Goal: Information Seeking & Learning: Learn about a topic

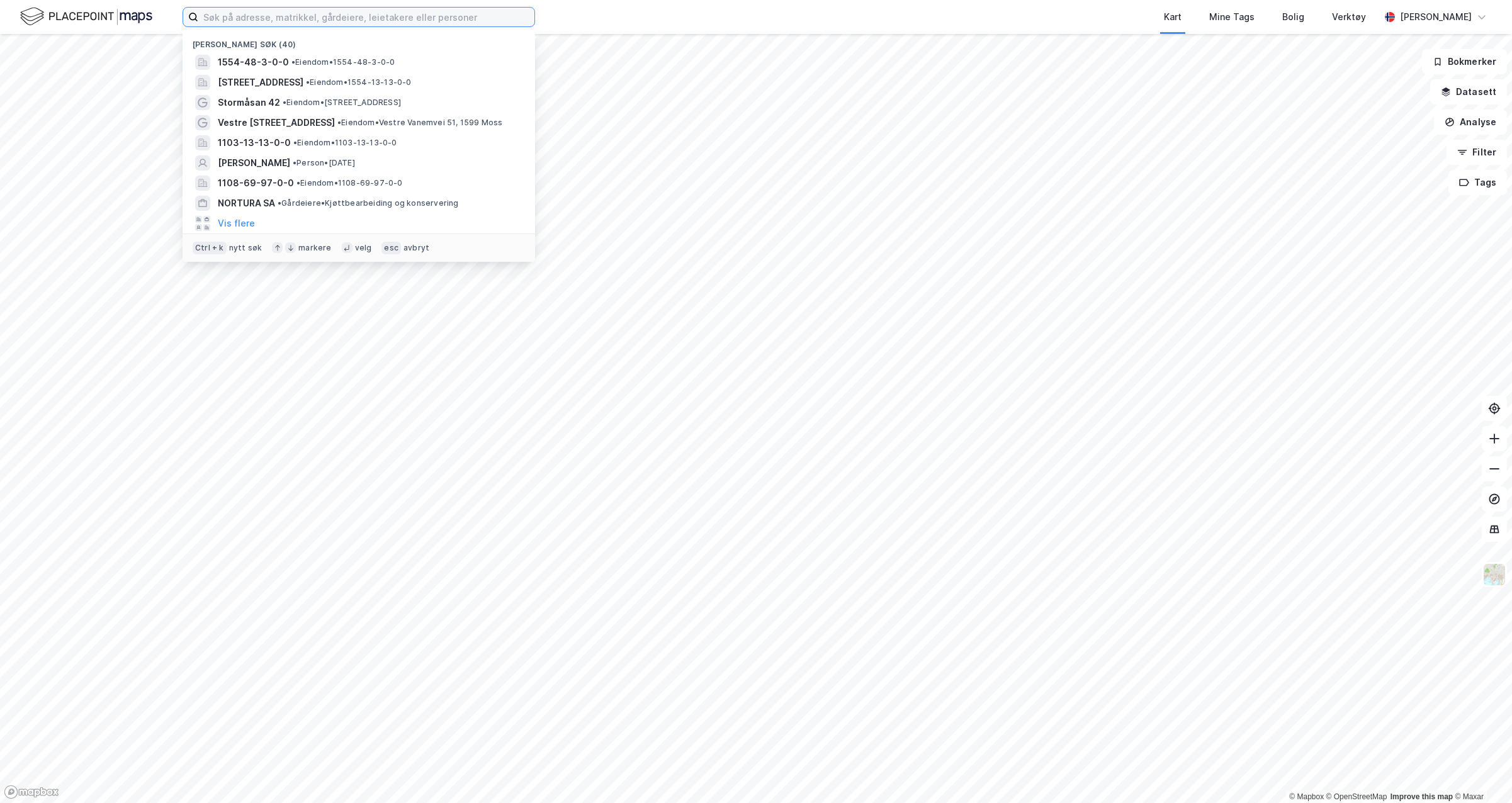
click at [362, 20] on input at bounding box center [367, 16] width 336 height 19
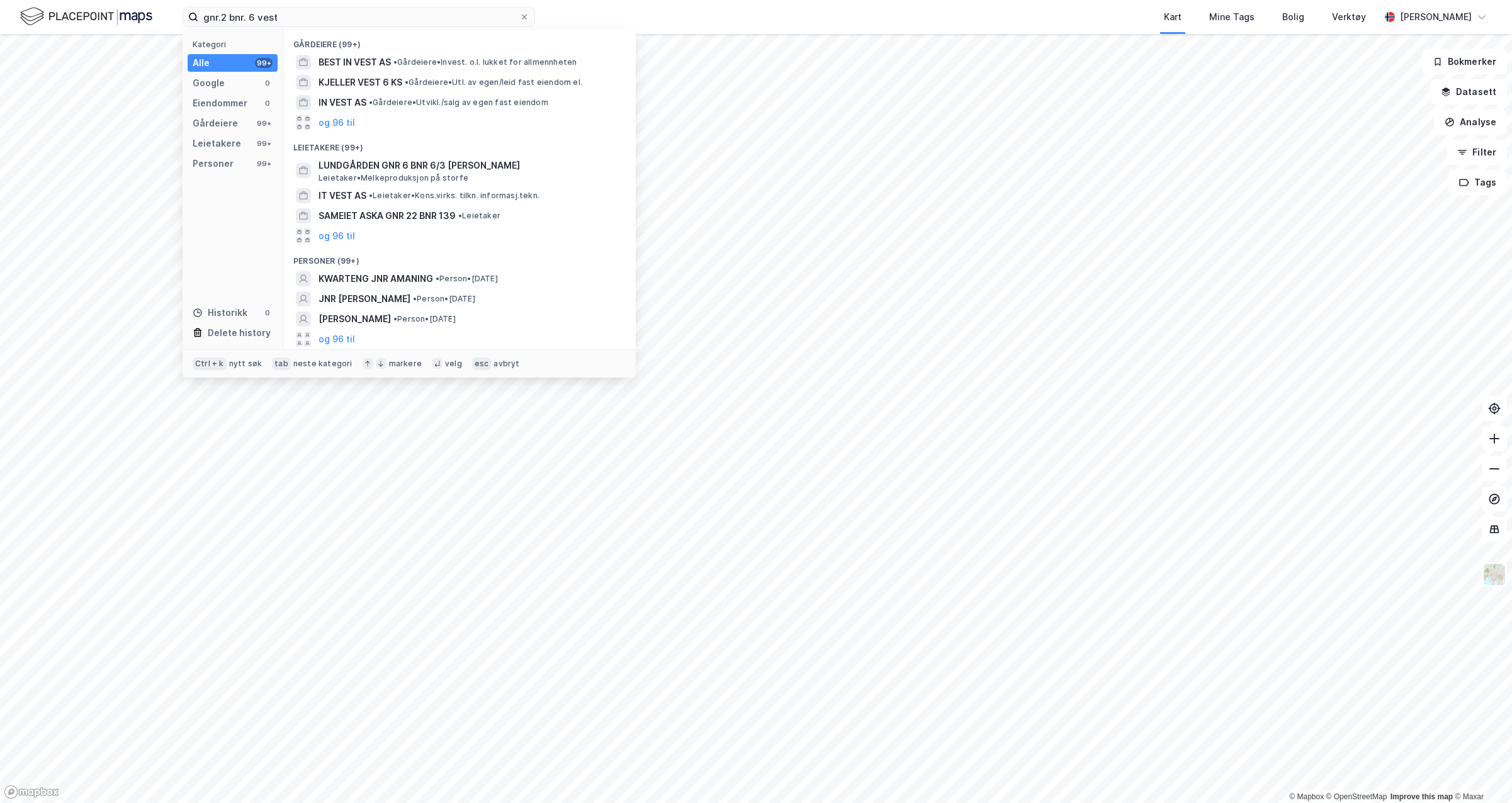
click at [236, 103] on div "Eiendommer" at bounding box center [220, 103] width 55 height 15
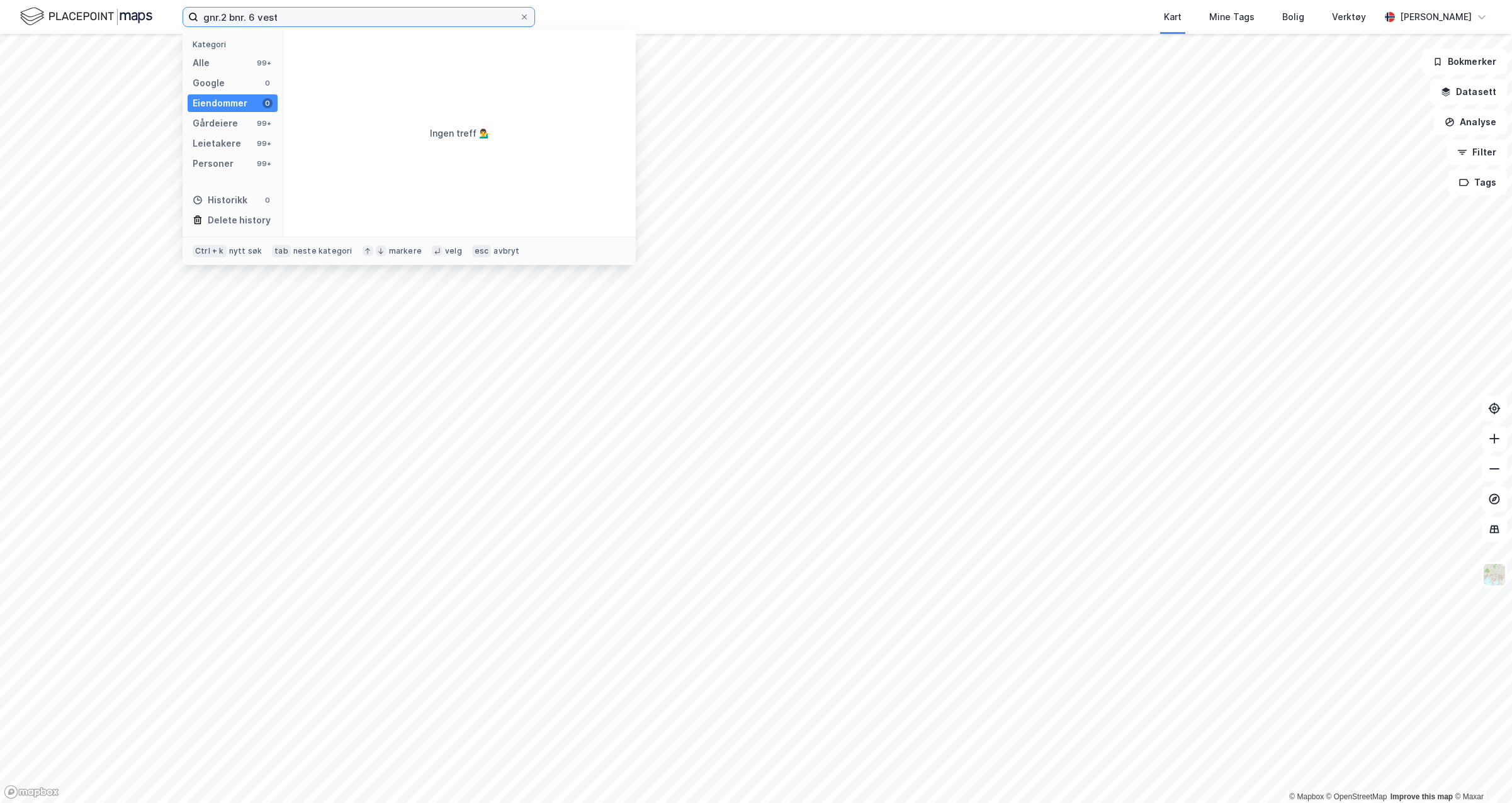
drag, startPoint x: 308, startPoint y: 15, endPoint x: 152, endPoint y: 27, distance: 156.5
click at [152, 27] on div "gnr.2 bnr. 6 vest Kategori Alle 99+ Google 0 Eiendommer 0 Gårdeiere 99+ Leietak…" at bounding box center [756, 17] width 1512 height 34
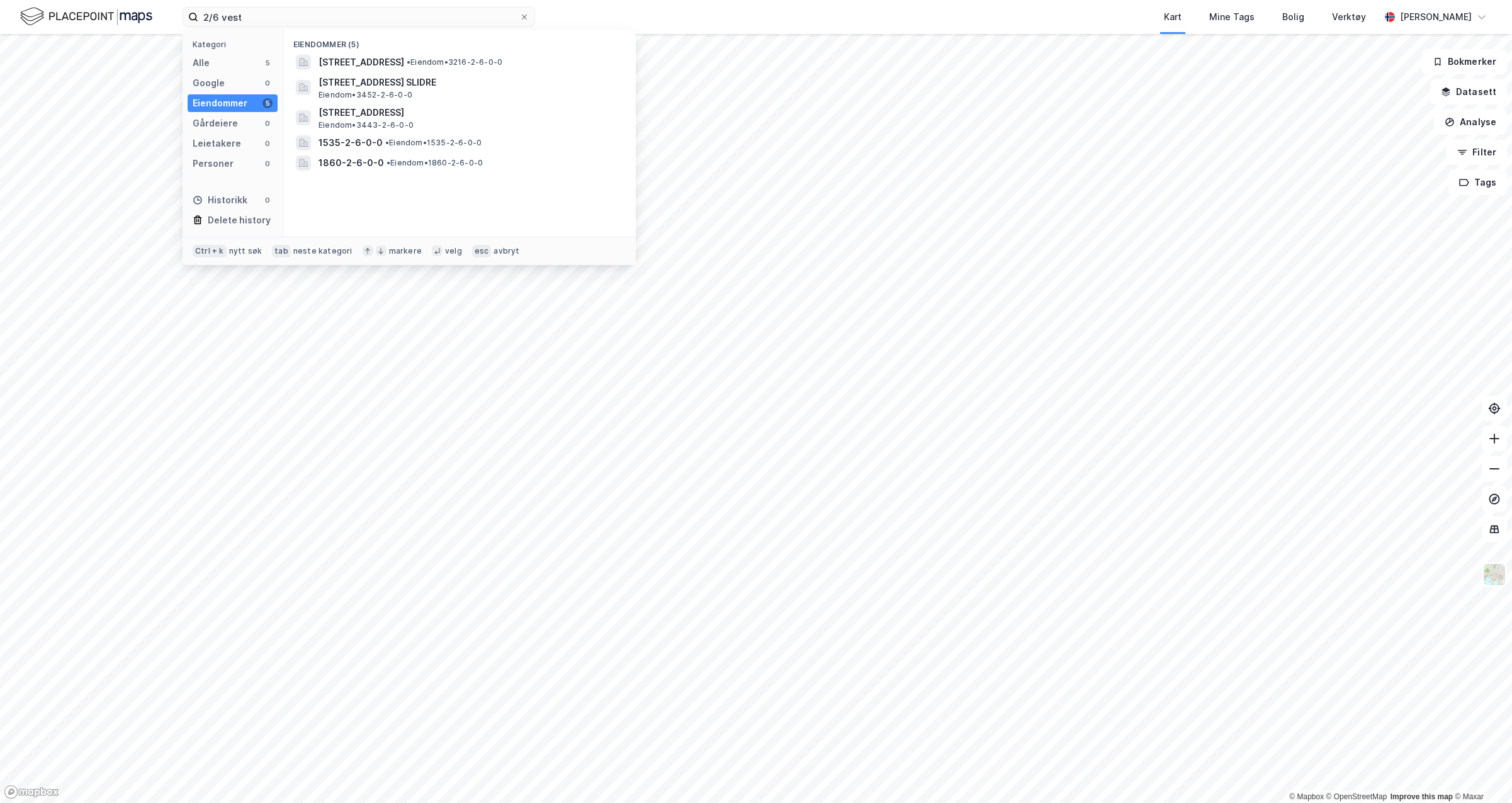
click at [404, 64] on span "[STREET_ADDRESS]" at bounding box center [362, 62] width 86 height 15
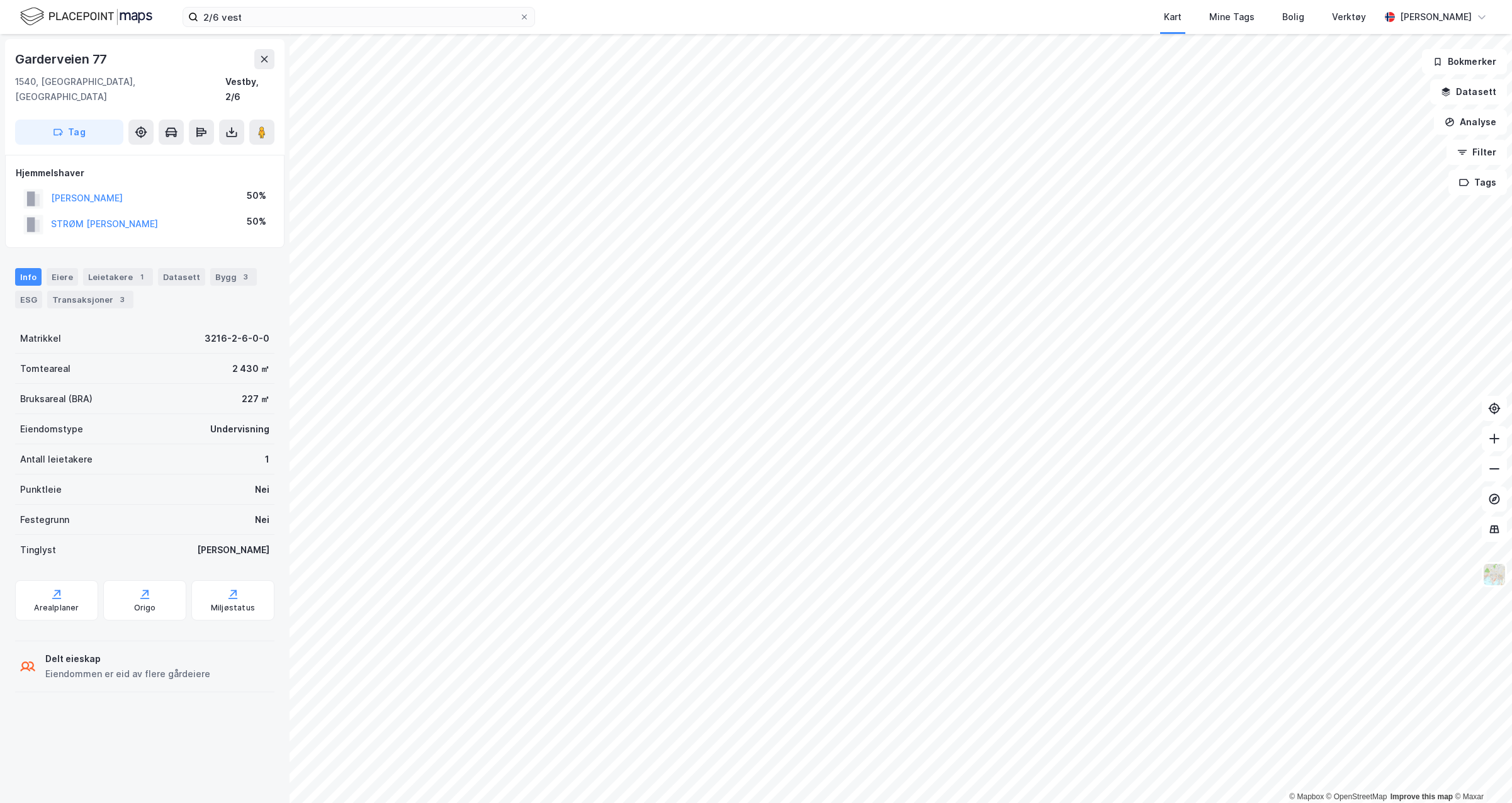
click at [1494, 574] on img at bounding box center [1494, 574] width 24 height 24
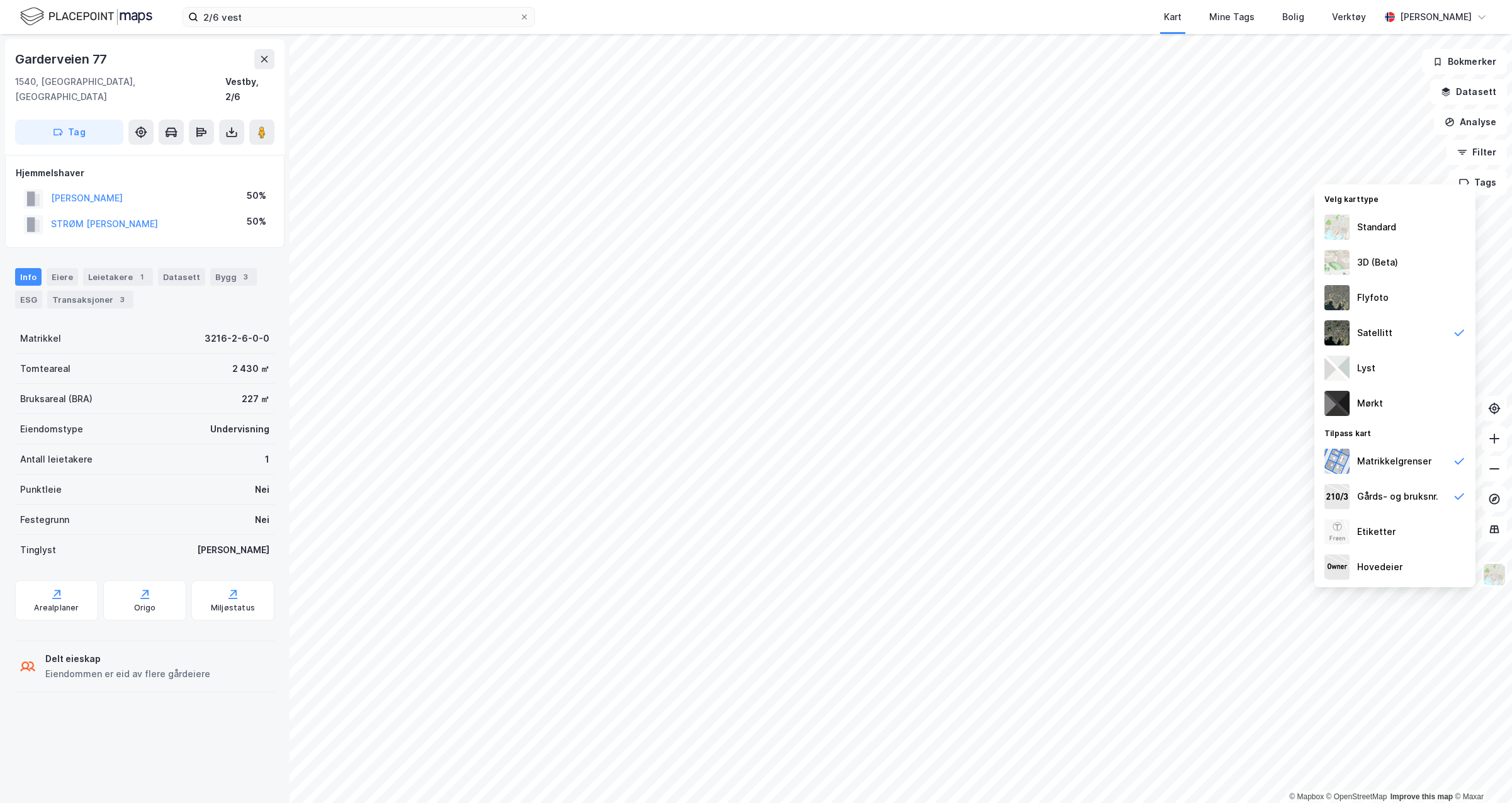
click at [1382, 234] on div "Standard" at bounding box center [1376, 227] width 39 height 15
click at [1387, 264] on div "3D (Beta)" at bounding box center [1377, 262] width 41 height 15
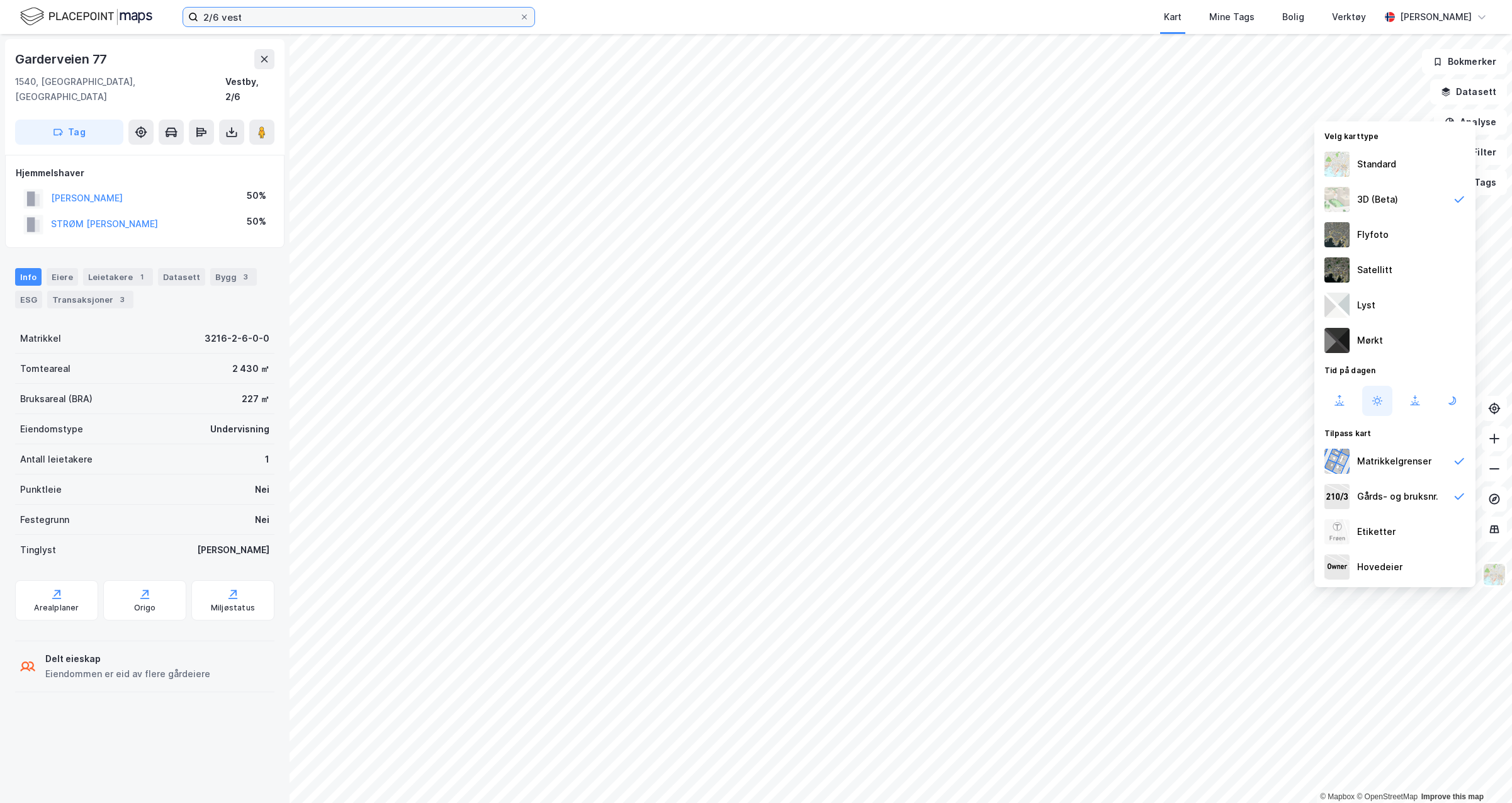
click at [346, 23] on input "2/6 vest" at bounding box center [359, 16] width 321 height 19
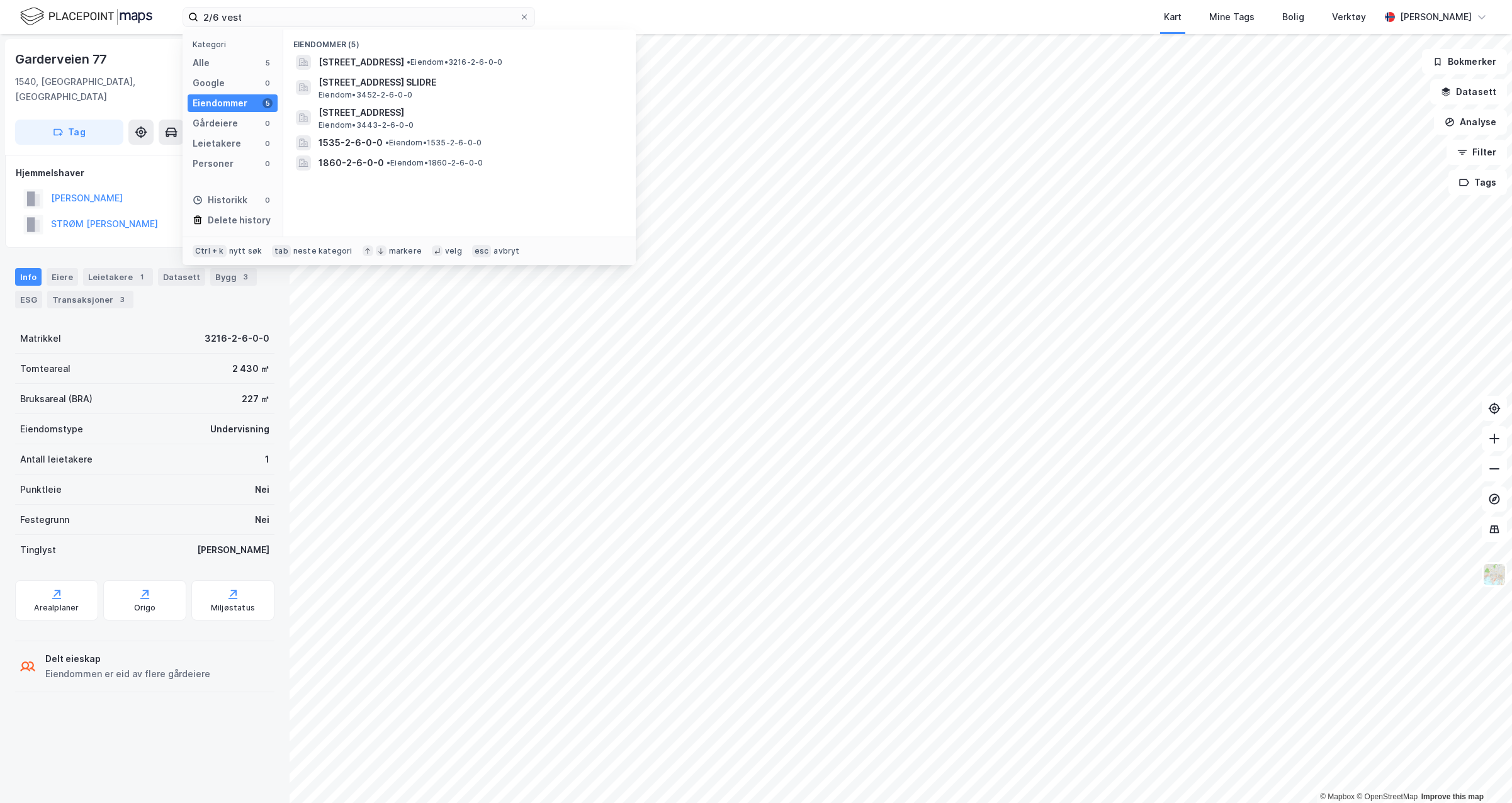
click at [448, 147] on span "• Eiendom • 1535-2-6-0-0" at bounding box center [434, 143] width 96 height 10
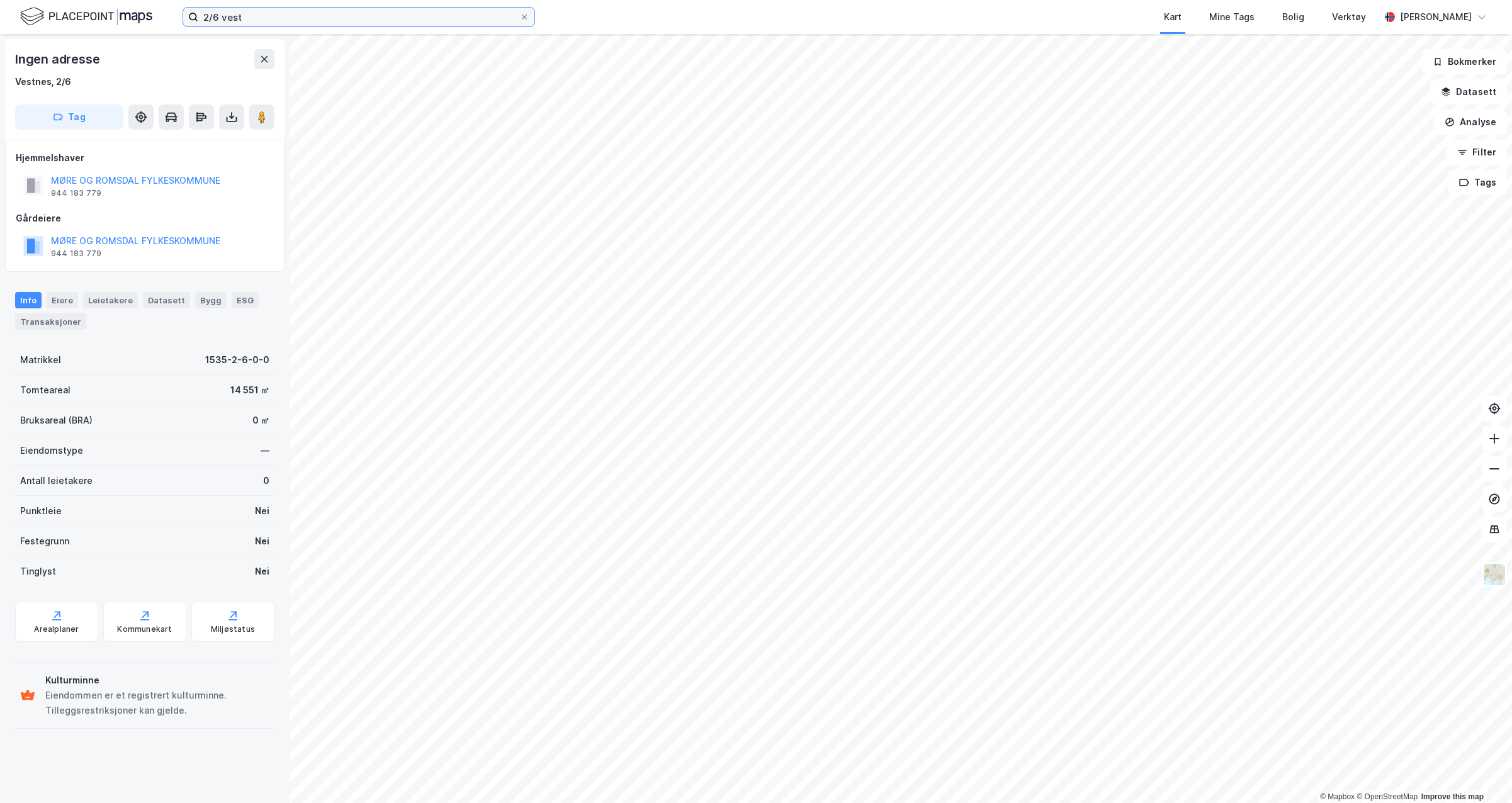
click at [277, 15] on input "2/6 vest" at bounding box center [359, 16] width 321 height 19
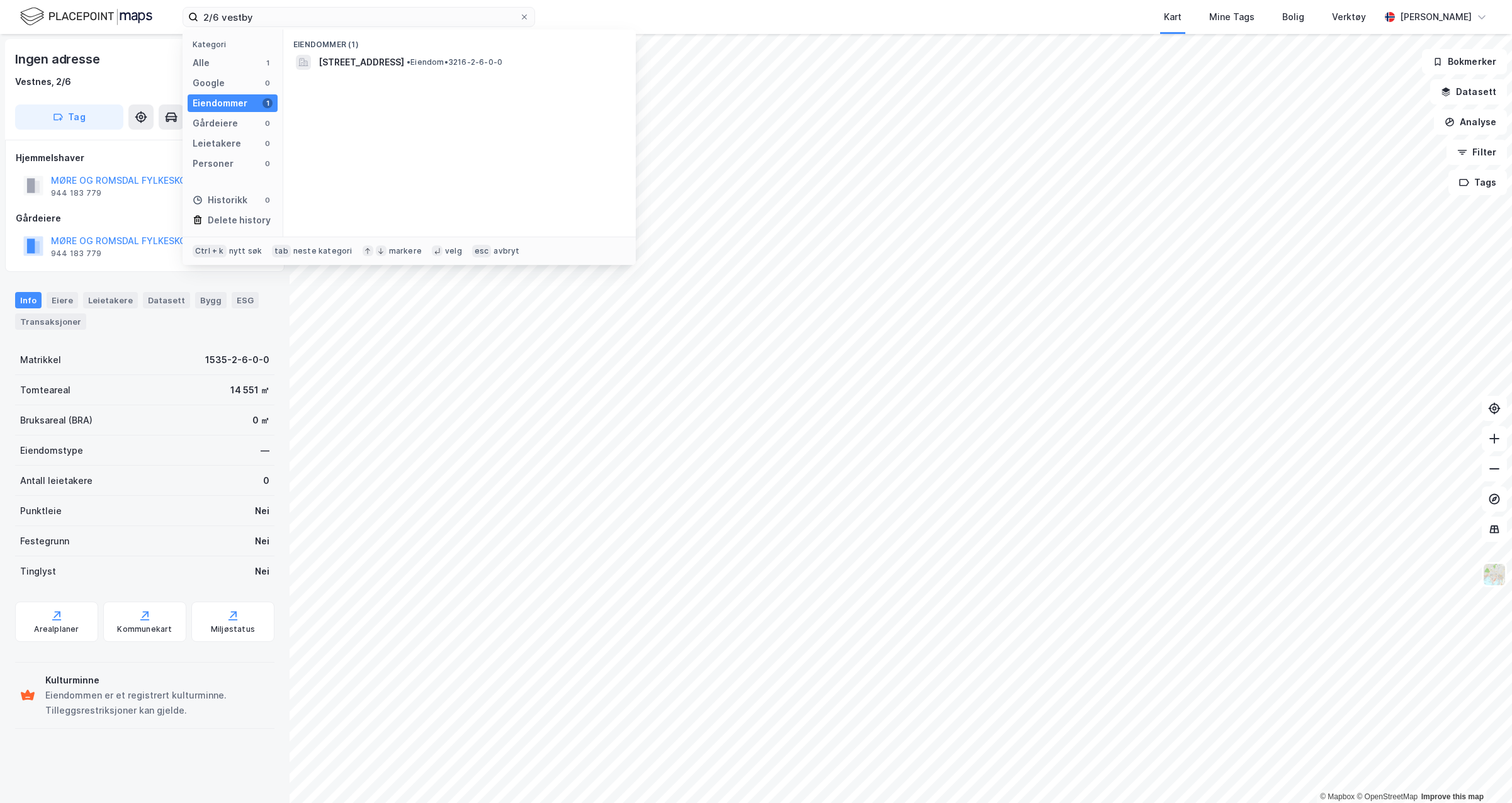
click at [401, 49] on div "Eiendommer (1)" at bounding box center [460, 41] width 353 height 23
click at [404, 64] on span "[STREET_ADDRESS]" at bounding box center [362, 62] width 86 height 15
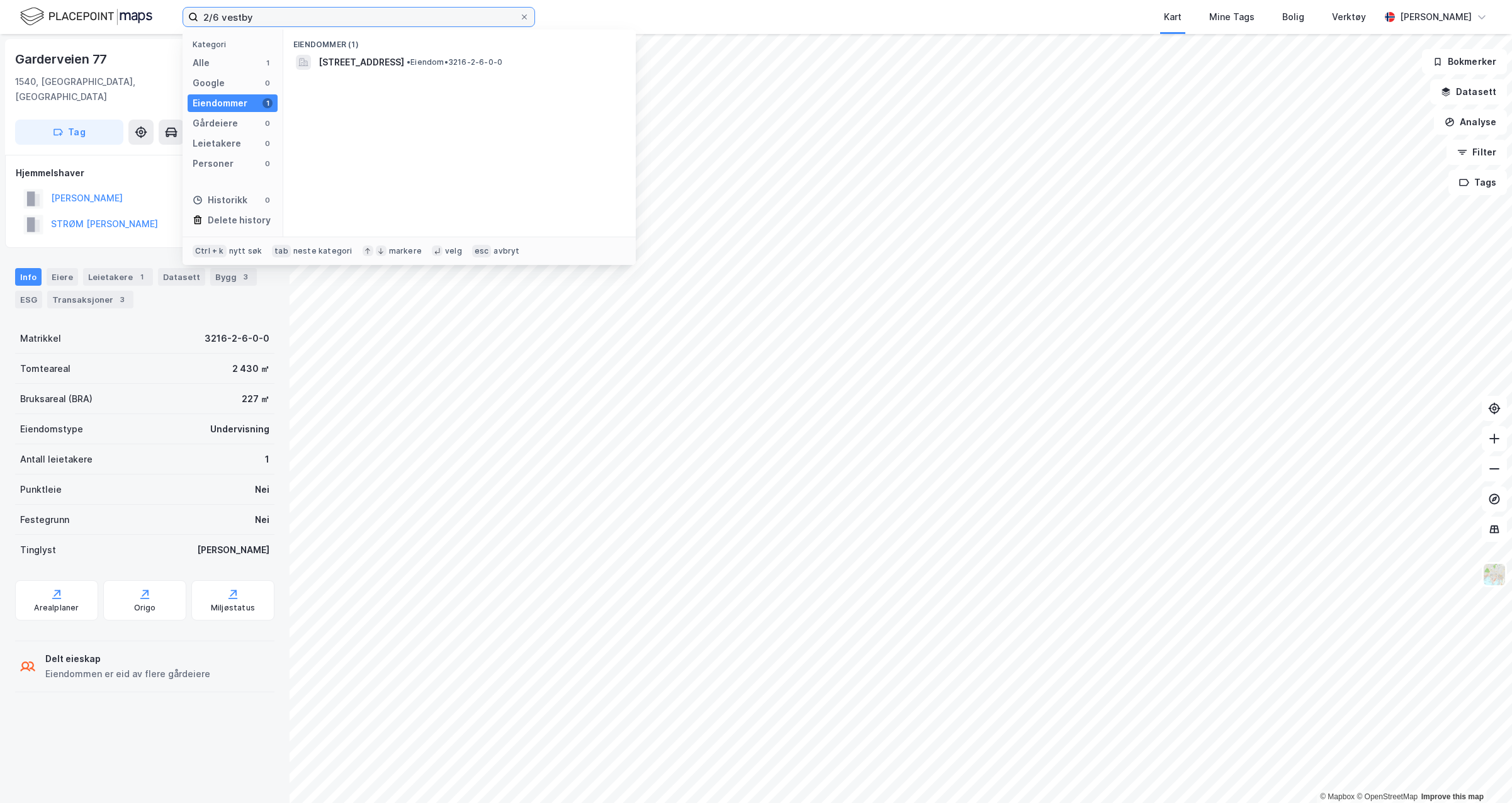
drag, startPoint x: 261, startPoint y: 15, endPoint x: 123, endPoint y: 13, distance: 138.0
click at [123, 13] on div "2/6 vestby Kategori Alle 1 Google 0 Eiendommer 1 Gårdeiere 0 Leietakere 0 Perso…" at bounding box center [756, 17] width 1512 height 34
click at [458, 64] on span "• Eiendom • 3216-106-20-0-0" at bounding box center [458, 62] width 110 height 10
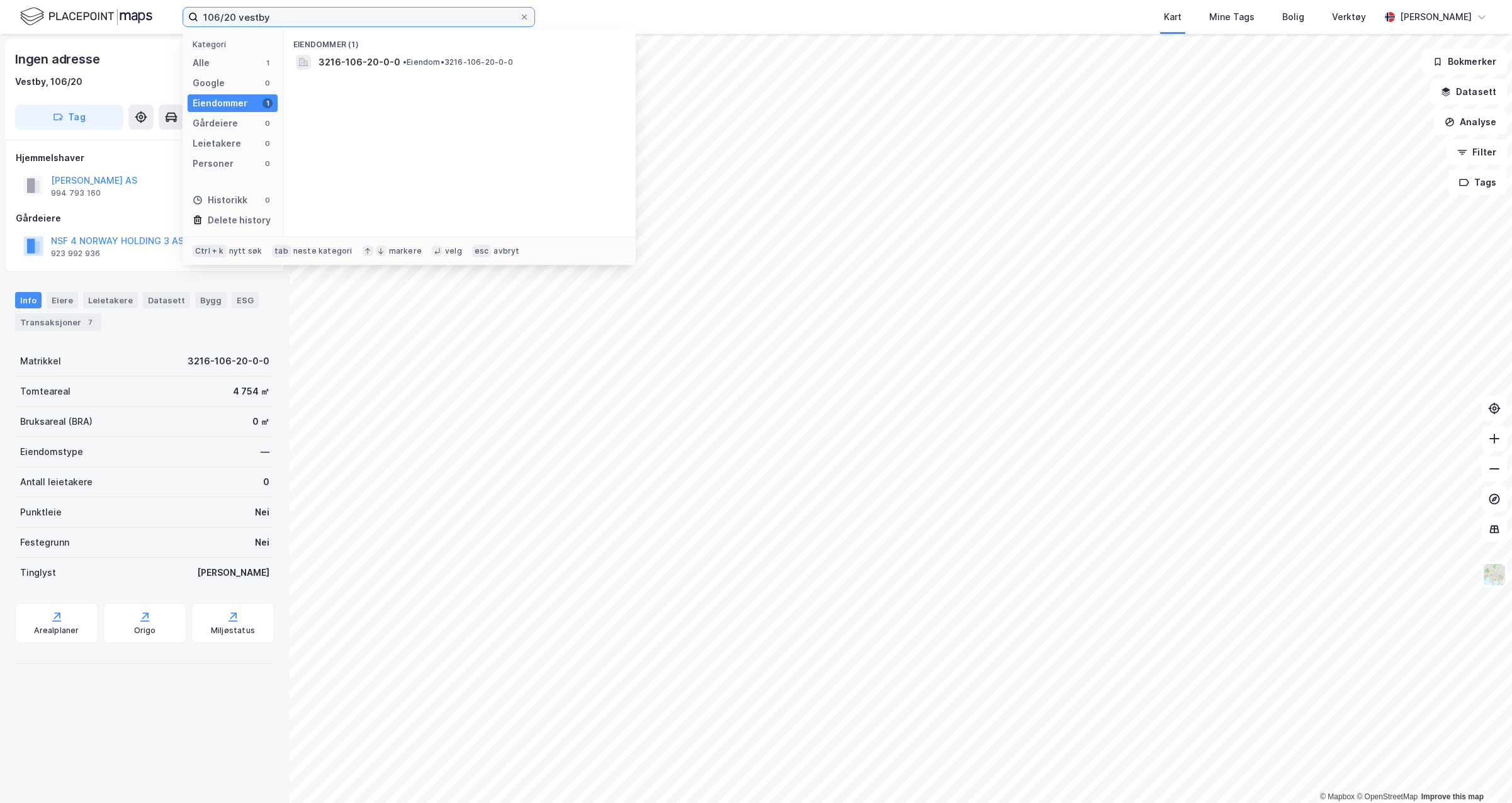
drag, startPoint x: 179, startPoint y: 30, endPoint x: 47, endPoint y: 24, distance: 132.1
click at [48, 23] on div "106/20 vestby Kategori Alle 1 Google 0 Eiendommer 1 Gårdeiere 0 Leietakere 0 Pe…" at bounding box center [756, 17] width 1512 height 34
click at [338, 69] on span "[STREET_ADDRESS]" at bounding box center [362, 62] width 86 height 15
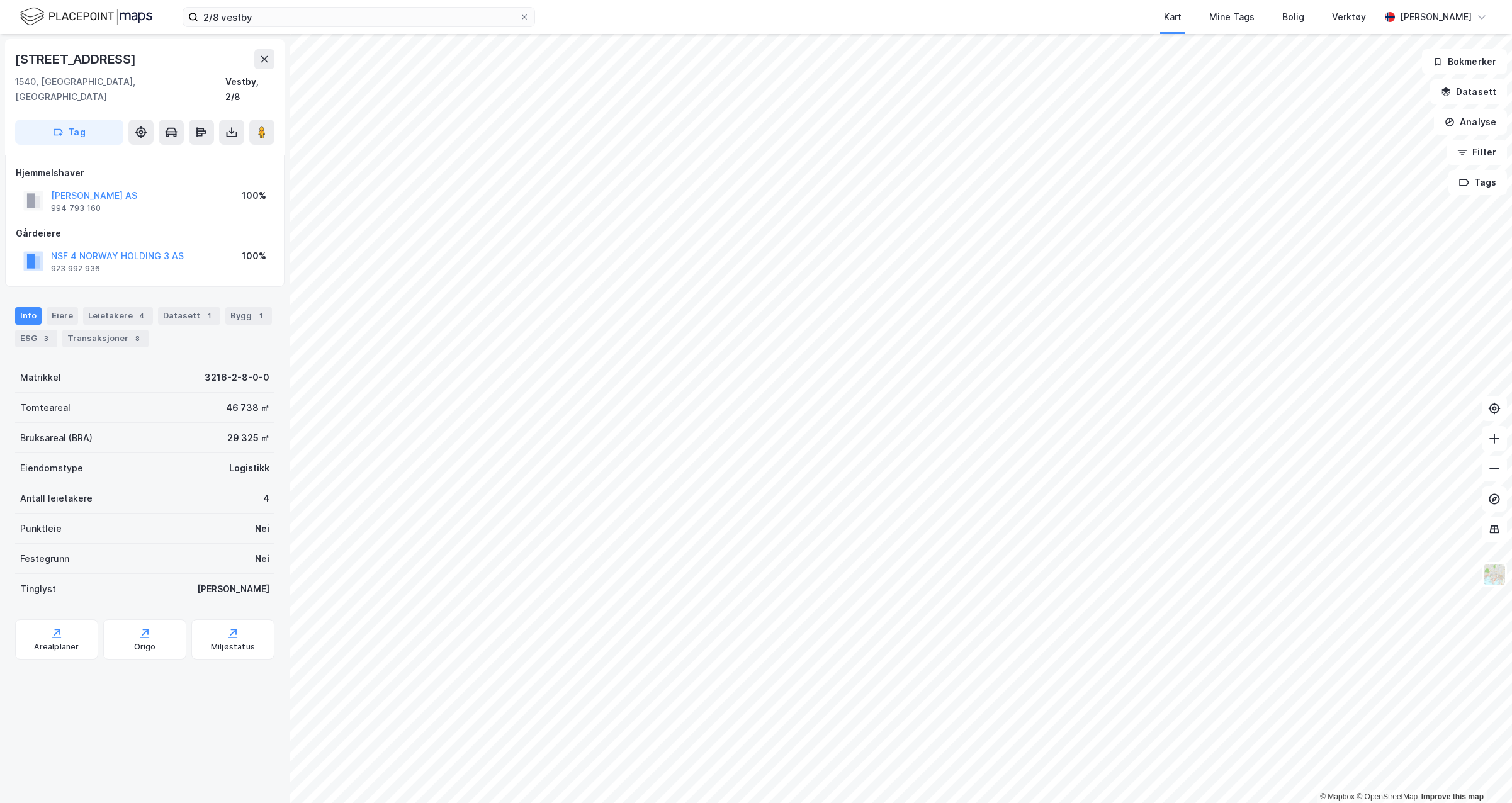
click at [108, 330] on div "Transaksjoner 8" at bounding box center [105, 339] width 86 height 18
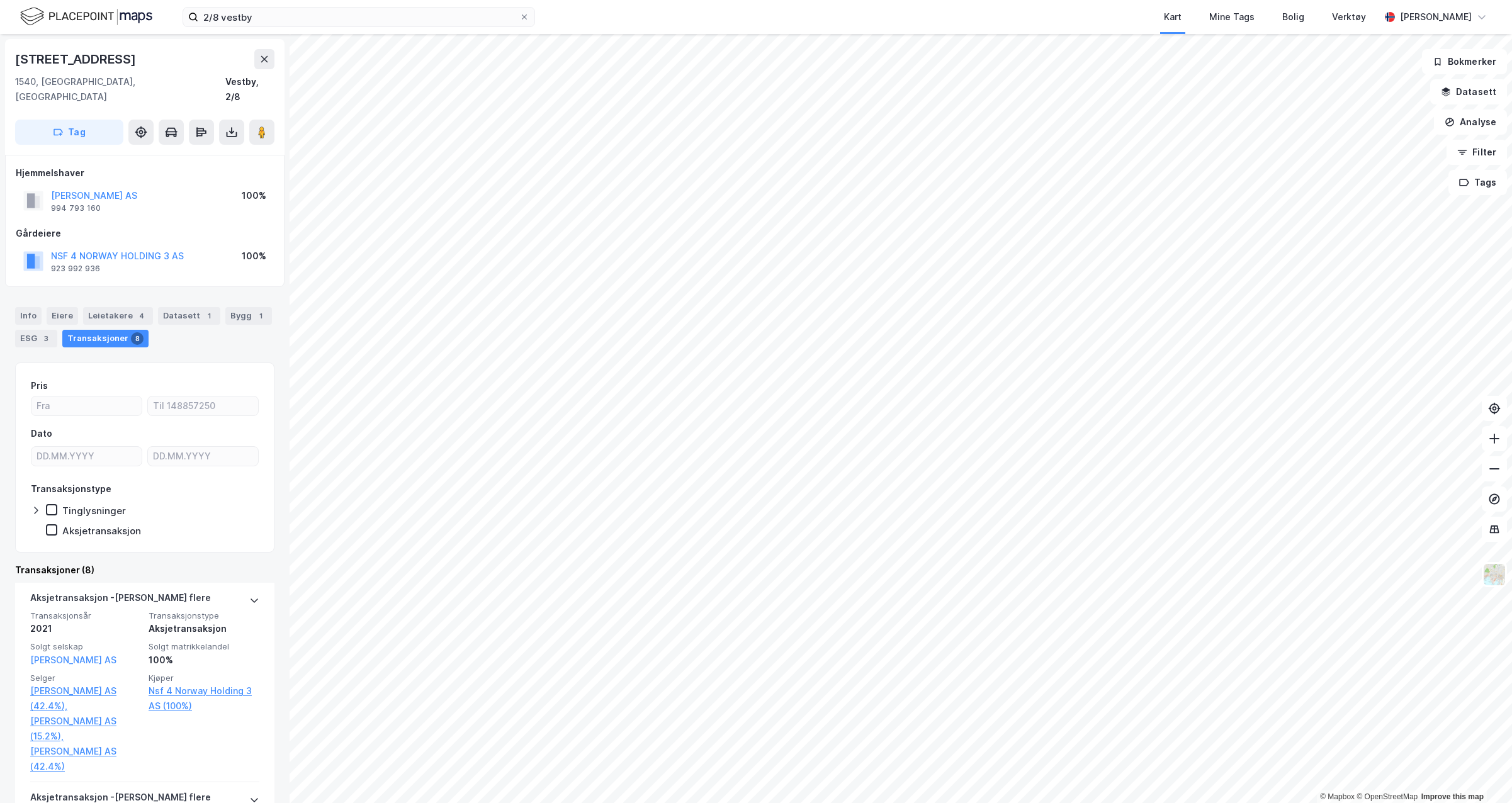
click at [58, 504] on div "Tinglysninger" at bounding box center [86, 510] width 80 height 13
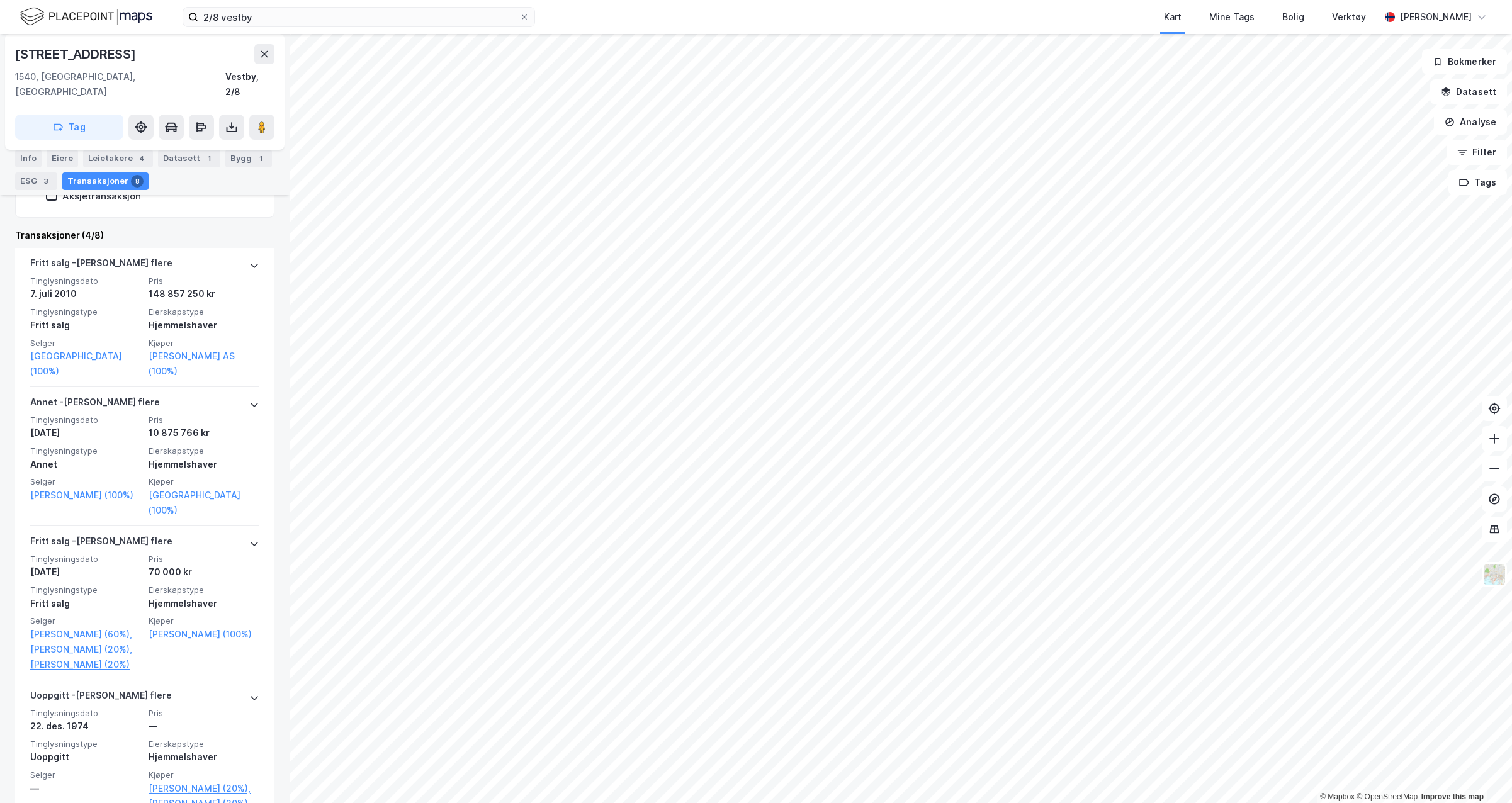
scroll to position [381, 0]
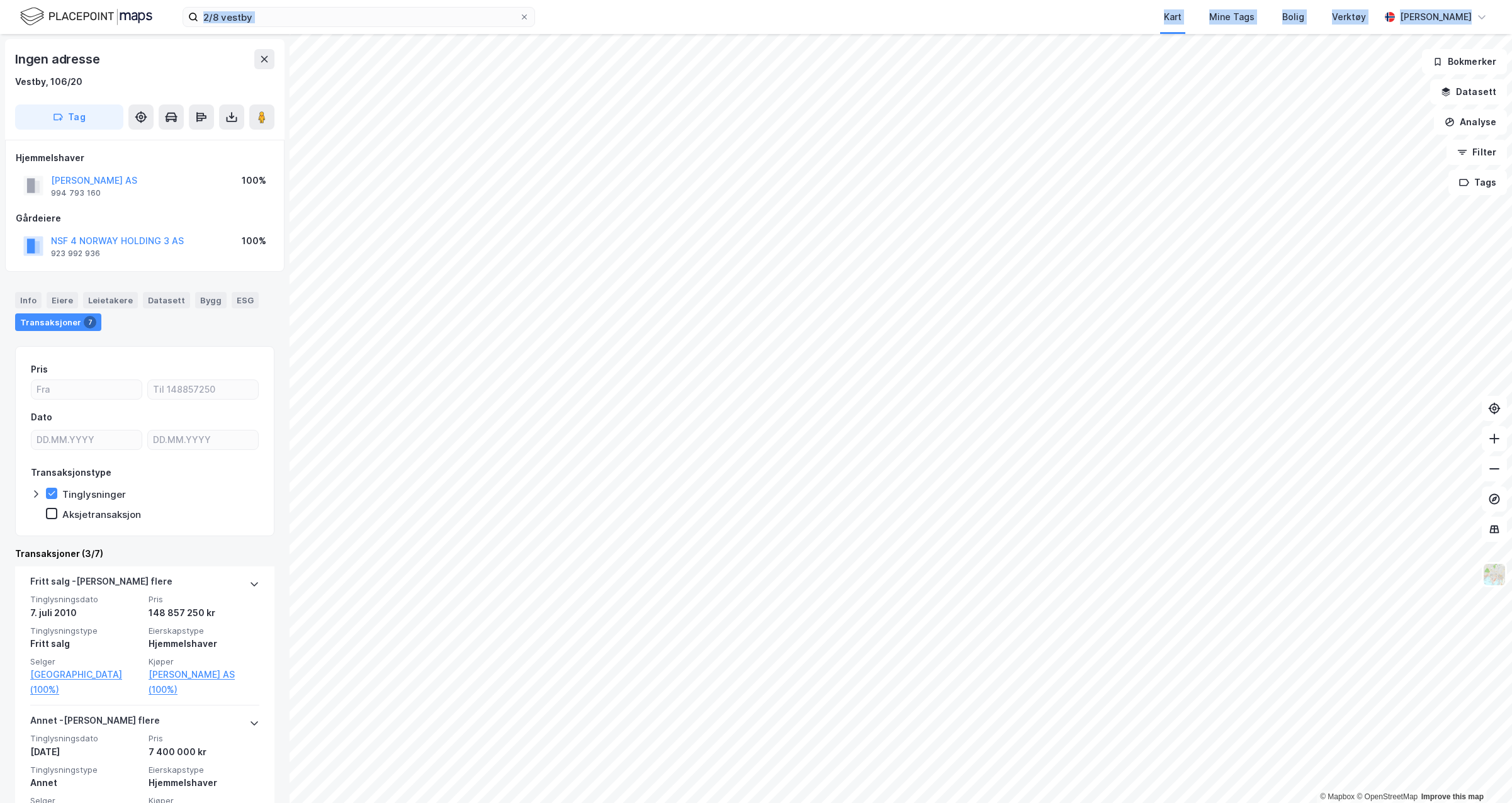
drag, startPoint x: 339, startPoint y: 30, endPoint x: 10, endPoint y: 11, distance: 329.5
click at [10, 11] on div "2/8 vestby Kart Mine Tags Bolig Verktøy [PERSON_NAME]" at bounding box center [756, 17] width 1512 height 34
drag, startPoint x: 10, startPoint y: 11, endPoint x: 267, endPoint y: 23, distance: 257.3
click at [262, 33] on div "2/8 vestby Kart Mine Tags Bolig Verktøy [PERSON_NAME]" at bounding box center [756, 17] width 1512 height 34
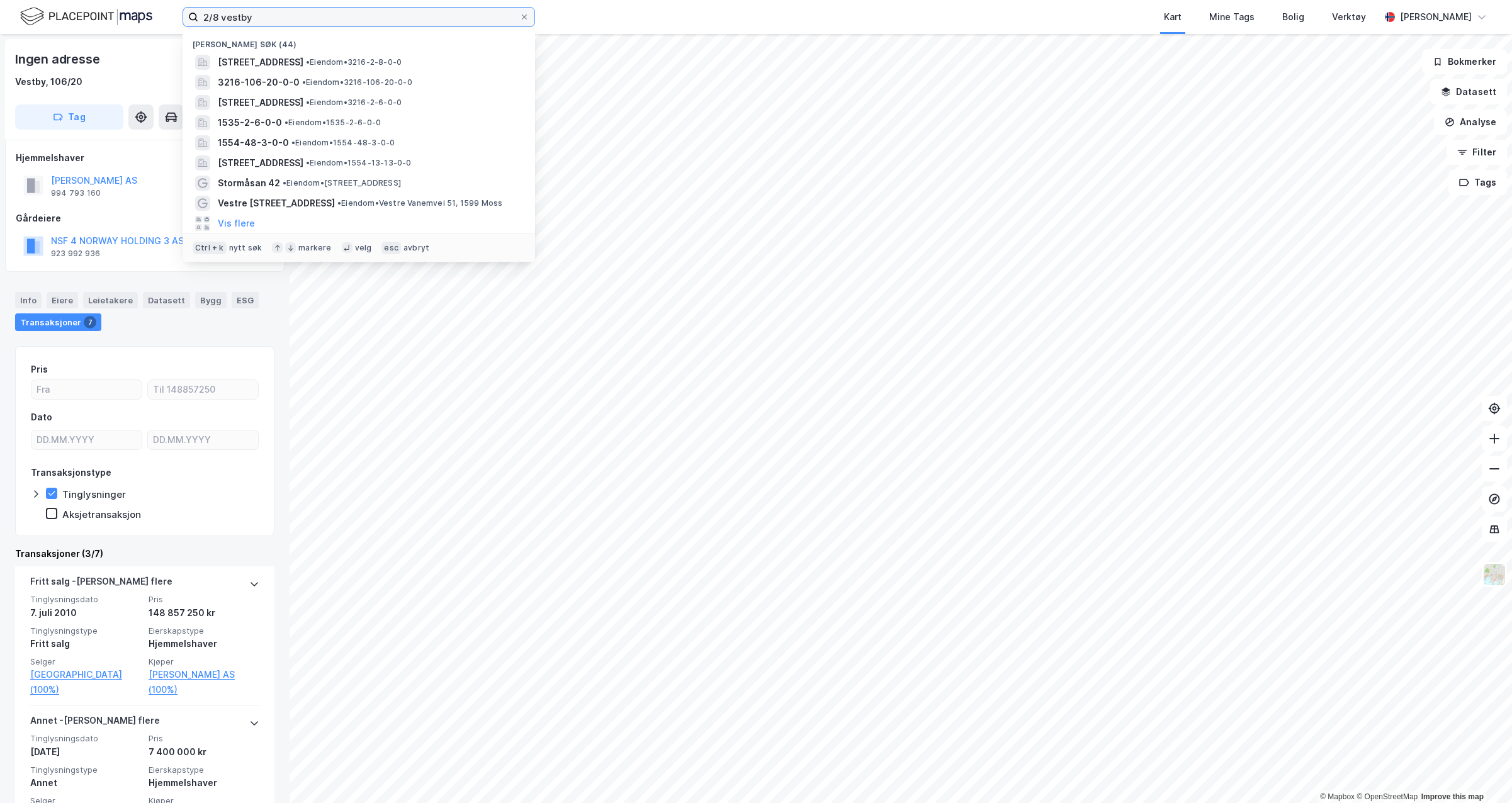
drag, startPoint x: 273, startPoint y: 18, endPoint x: 125, endPoint y: 15, distance: 148.0
click at [125, 15] on div "2/8 [PERSON_NAME] søk (44) Toveien 19, 1540, [GEOGRAPHIC_DATA], [GEOGRAPHIC_DAT…" at bounding box center [756, 17] width 1512 height 34
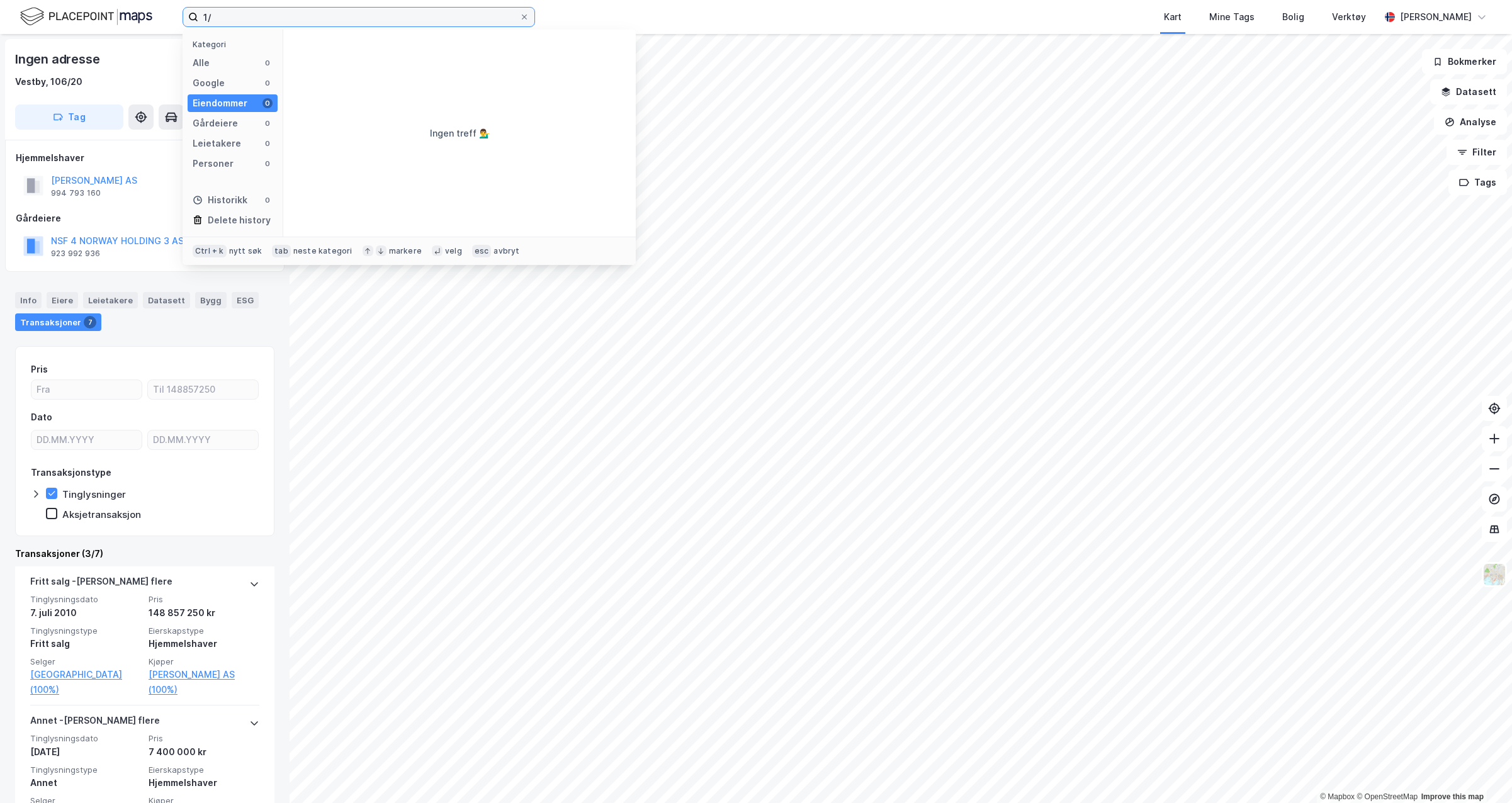
type input "1"
